Goal: Task Accomplishment & Management: Use online tool/utility

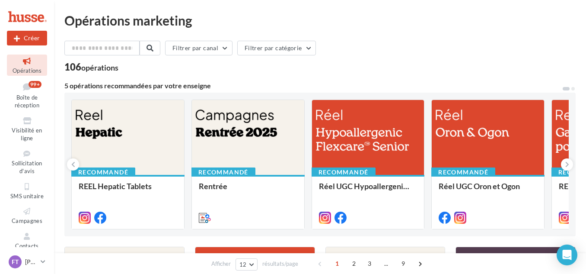
click at [420, 48] on div "Filtrer par canal Filtrer par catégorie" at bounding box center [319, 50] width 511 height 18
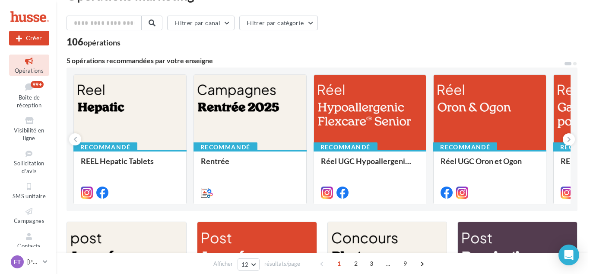
scroll to position [26, 0]
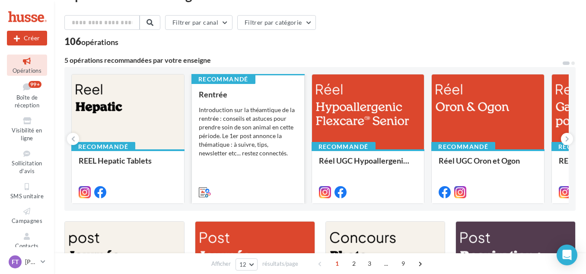
click at [242, 124] on div "Introduction sur la théamtique de la rentrée : conseils et astuces pour prendre…" at bounding box center [248, 131] width 99 height 52
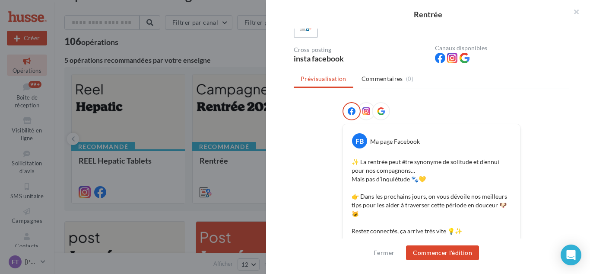
scroll to position [67, 0]
click at [434, 254] on button "Commencer l'édition" at bounding box center [442, 252] width 73 height 15
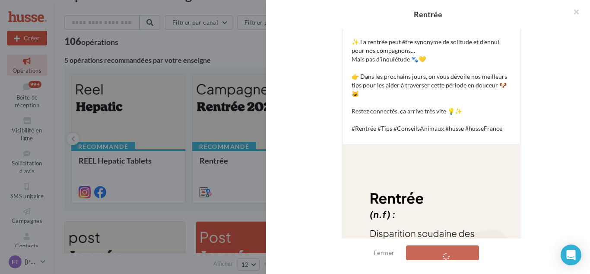
scroll to position [186, 0]
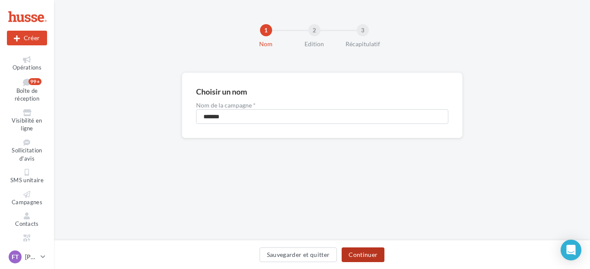
click at [367, 253] on button "Continuer" at bounding box center [363, 255] width 43 height 15
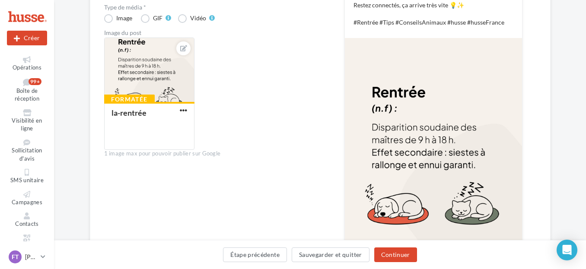
scroll to position [232, 0]
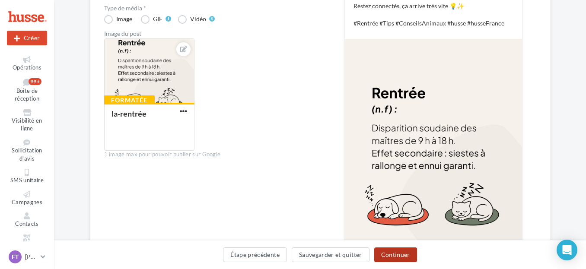
click at [405, 257] on button "Continuer" at bounding box center [395, 255] width 43 height 15
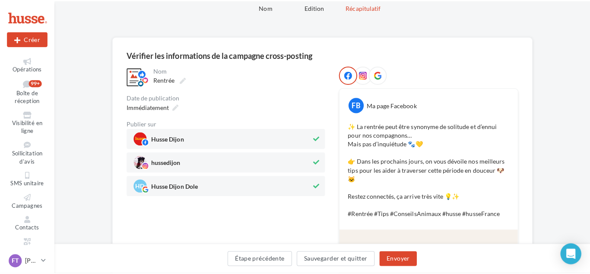
scroll to position [19, 0]
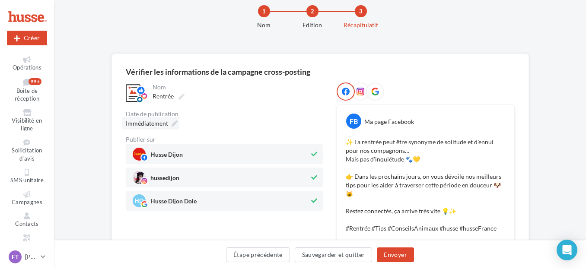
click at [172, 124] on icon at bounding box center [175, 124] width 6 height 6
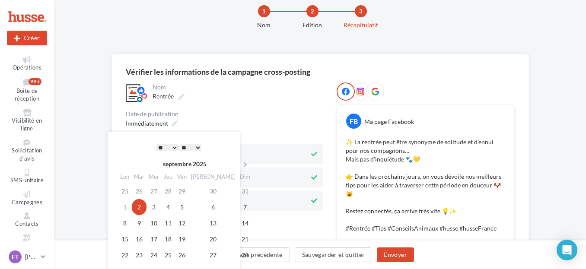
click at [175, 146] on select "* * * * * * * * * * ** ** ** ** ** ** ** ** ** ** ** ** ** **" at bounding box center [167, 147] width 22 height 7
click at [193, 148] on select "** ** ** ** ** **" at bounding box center [191, 147] width 22 height 7
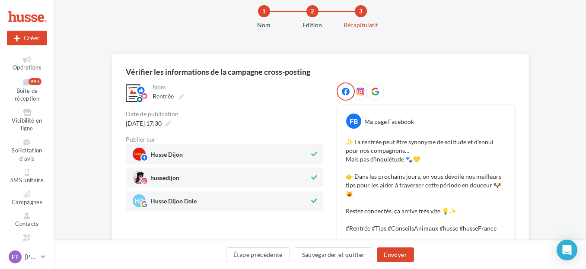
click at [242, 118] on div "02/09/2025 à 17:30" at bounding box center [224, 123] width 197 height 13
click at [394, 250] on button "Envoyer" at bounding box center [395, 255] width 37 height 15
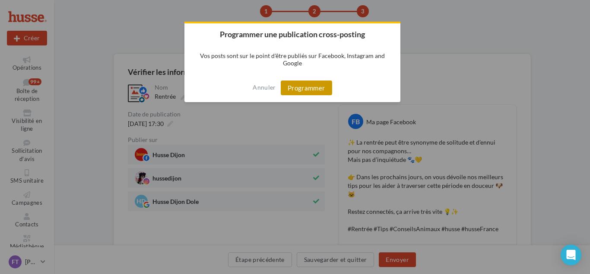
click at [314, 82] on button "Programmer" at bounding box center [306, 87] width 51 height 15
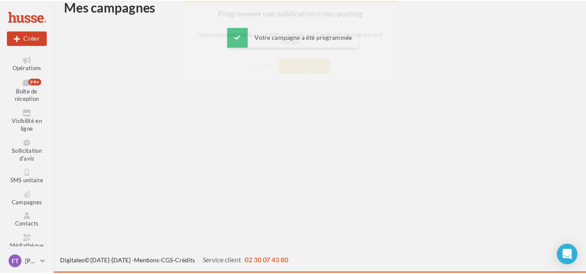
scroll to position [14, 0]
